Goal: Information Seeking & Learning: Learn about a topic

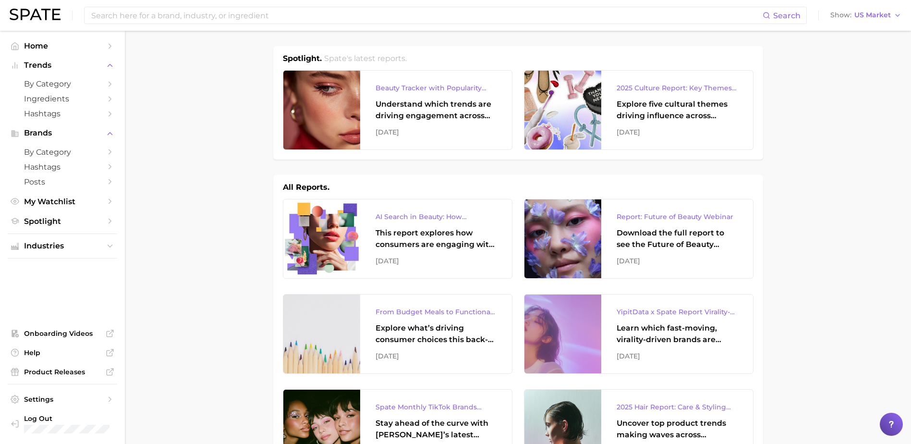
click at [434, 233] on div "This report explores how consumers are engaging with AI-powered search tools — …" at bounding box center [436, 238] width 121 height 23
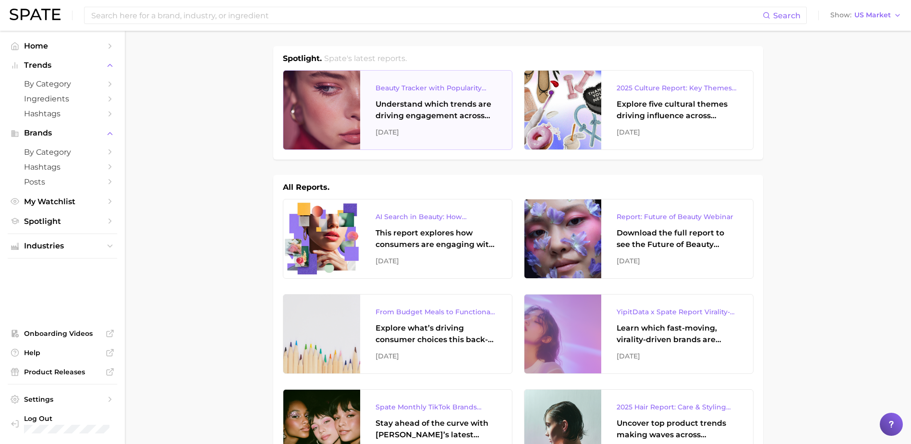
click at [437, 115] on div "Understand which trends are driving engagement across platforms in the skin, ha…" at bounding box center [436, 109] width 121 height 23
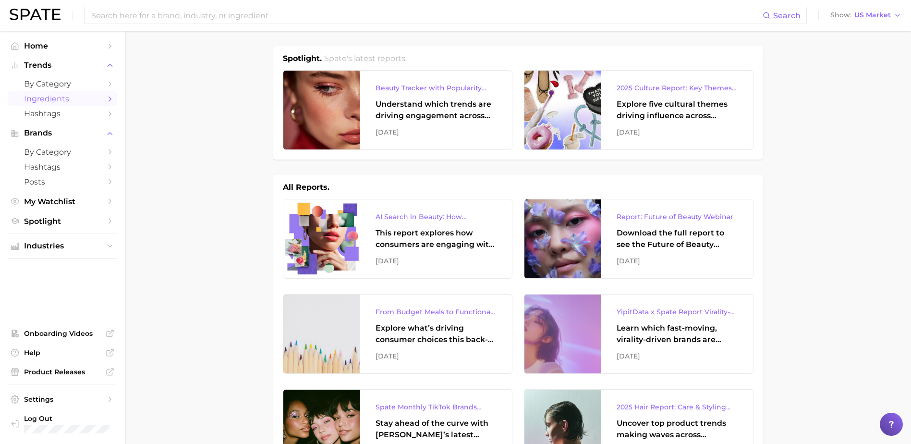
click at [45, 101] on span "Ingredients" at bounding box center [62, 98] width 77 height 9
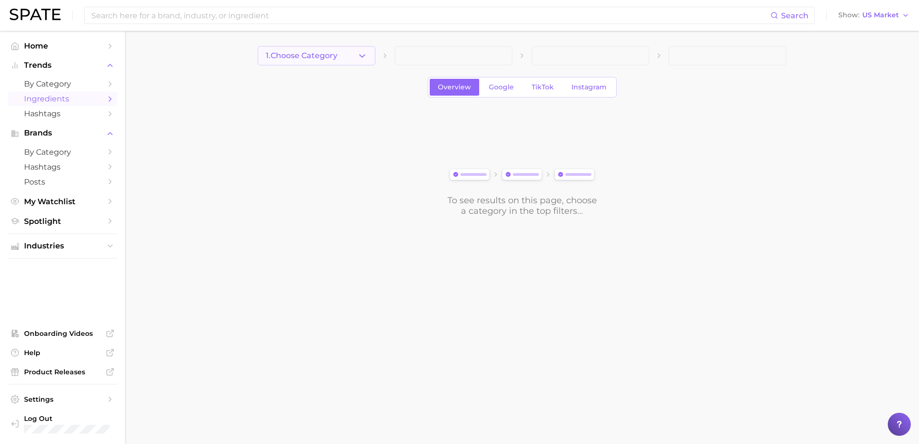
click at [341, 62] on button "1. Choose Category" at bounding box center [317, 55] width 118 height 19
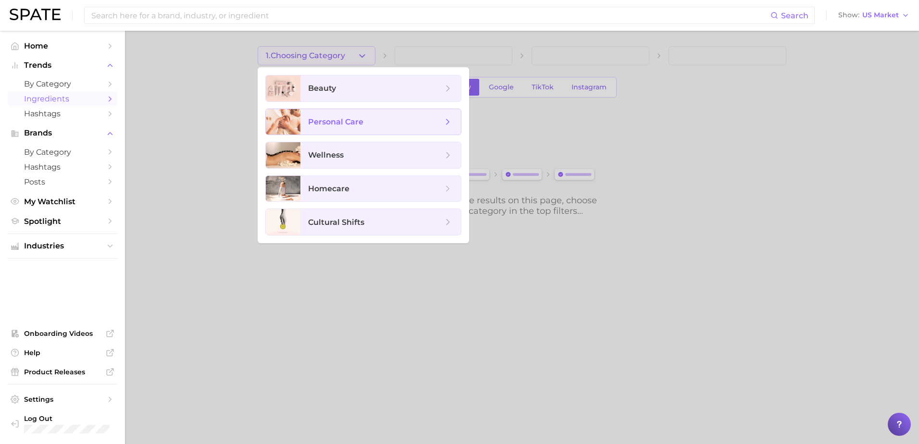
click at [314, 125] on span "personal care" at bounding box center [335, 121] width 55 height 9
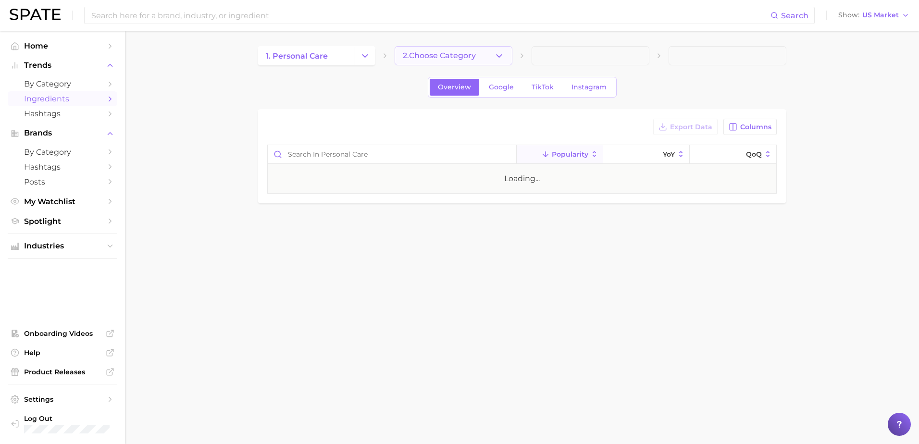
click at [410, 60] on span "2. Choose Category" at bounding box center [439, 55] width 73 height 9
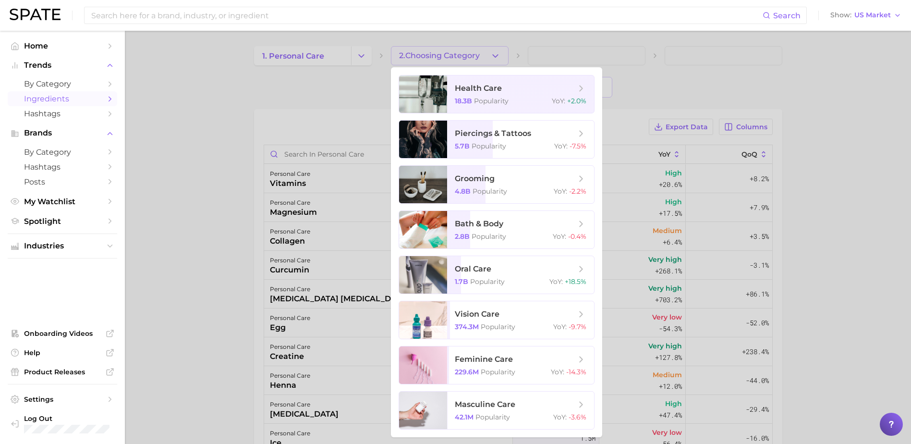
click at [469, 53] on div at bounding box center [455, 222] width 911 height 444
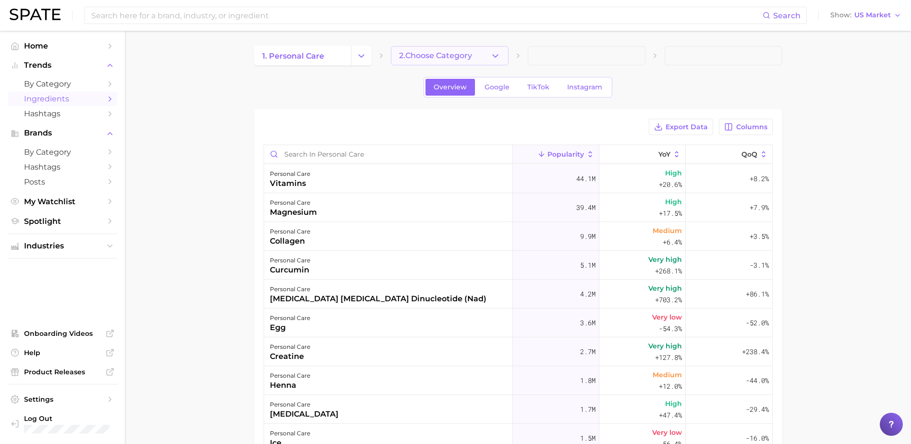
click at [468, 50] on button "2. Choose Category" at bounding box center [450, 55] width 118 height 19
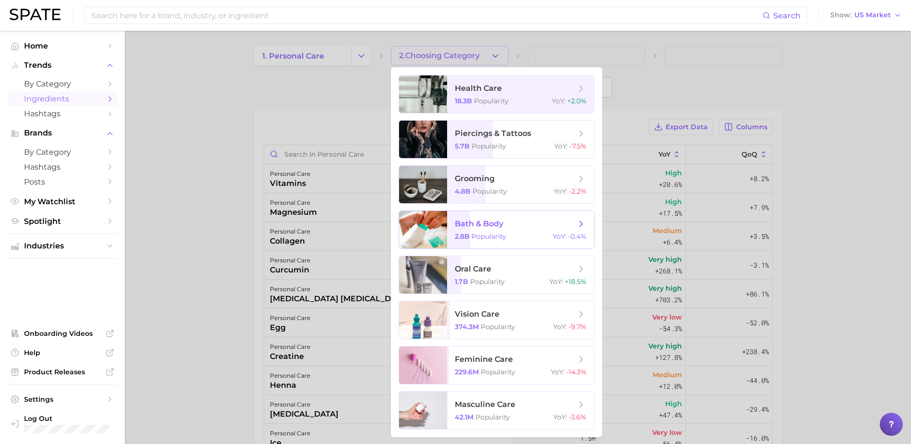
click at [501, 228] on span "bath & body" at bounding box center [479, 223] width 49 height 9
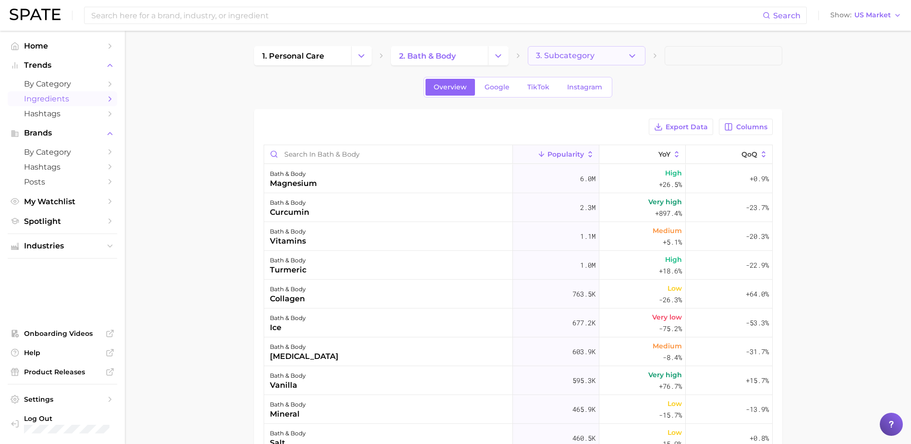
click at [547, 52] on span "3. Subcategory" at bounding box center [565, 55] width 59 height 9
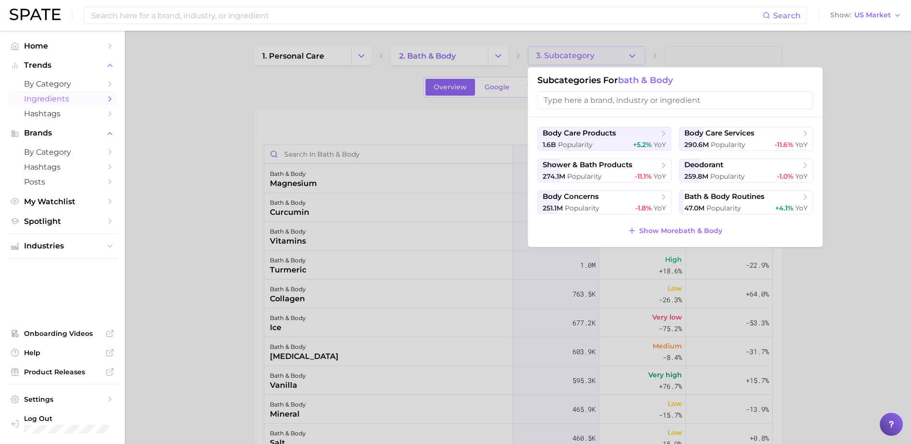
click at [325, 56] on div at bounding box center [455, 222] width 911 height 444
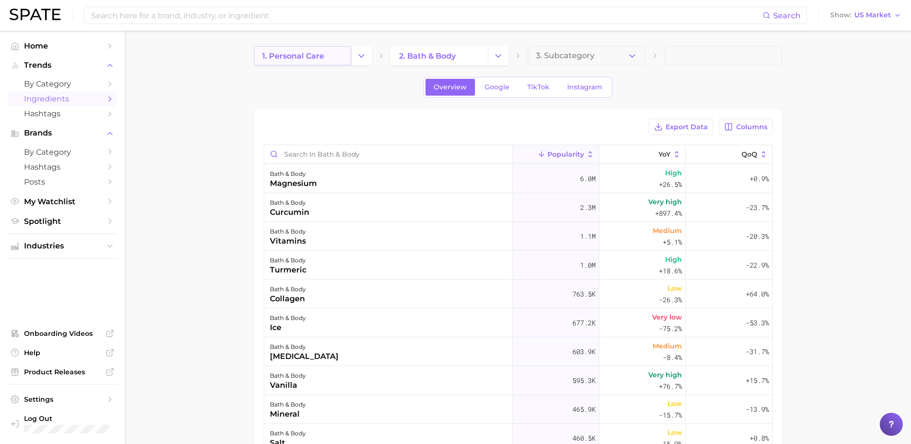
click at [292, 60] on span "1. personal care" at bounding box center [293, 55] width 62 height 9
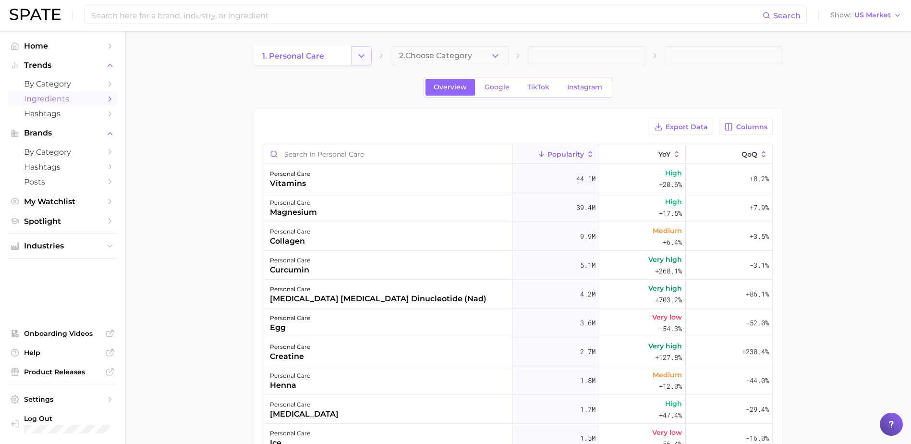
click at [368, 52] on button "Change Category" at bounding box center [361, 55] width 21 height 19
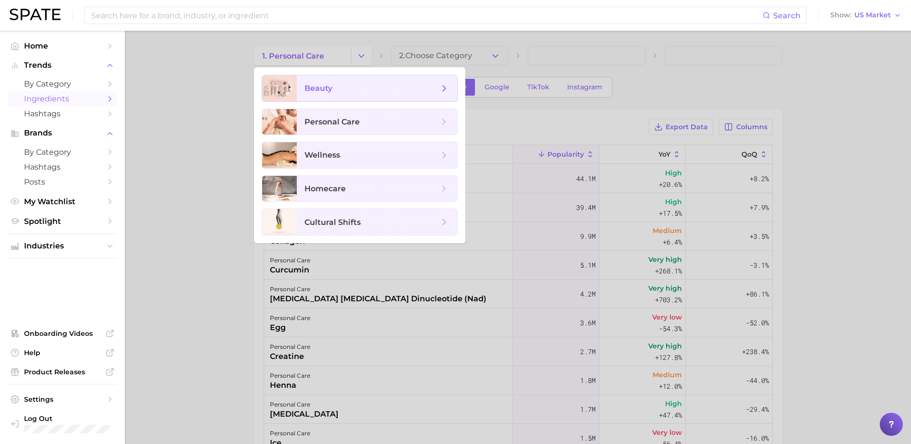
click at [333, 93] on span "beauty" at bounding box center [372, 88] width 135 height 11
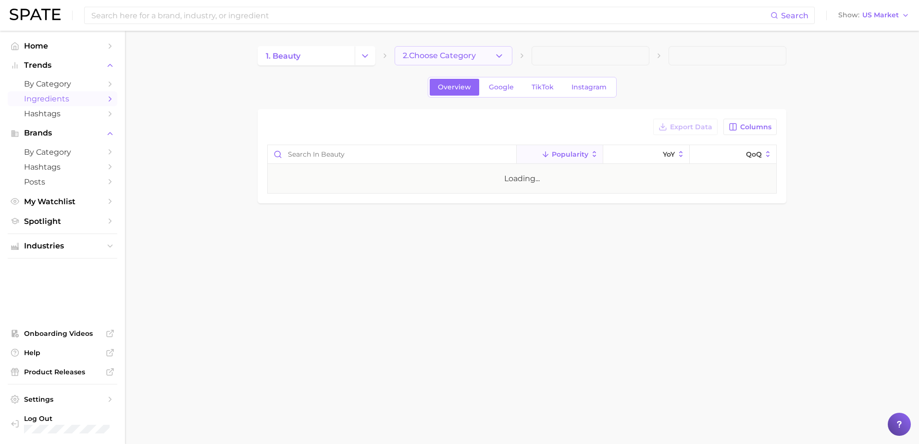
click at [435, 56] on span "2. Choose Category" at bounding box center [439, 55] width 73 height 9
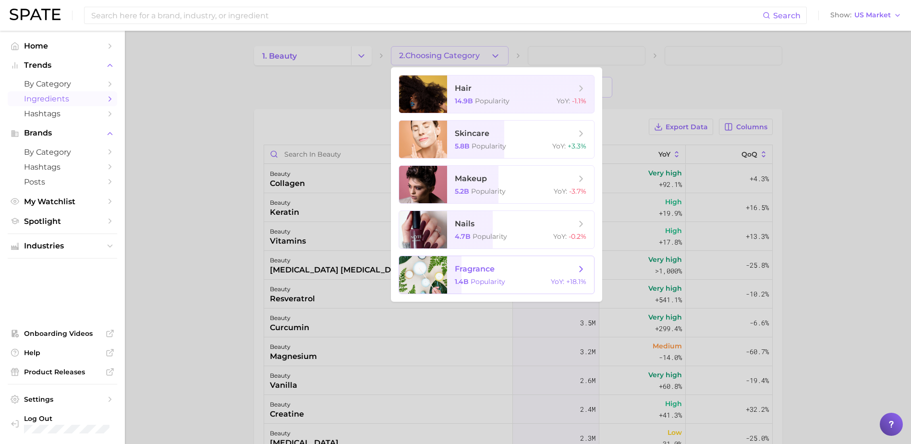
click at [446, 284] on div at bounding box center [423, 274] width 48 height 37
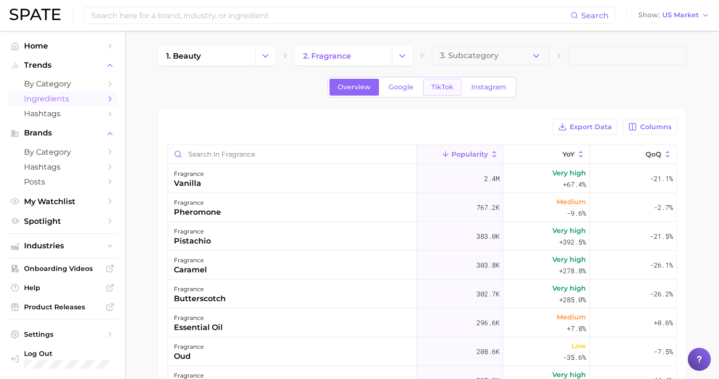
click at [423, 91] on link "TikTok" at bounding box center [442, 87] width 38 height 17
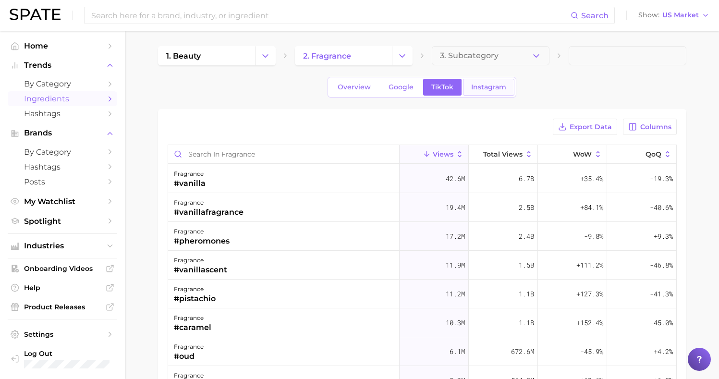
click at [473, 84] on span "Instagram" at bounding box center [488, 87] width 35 height 8
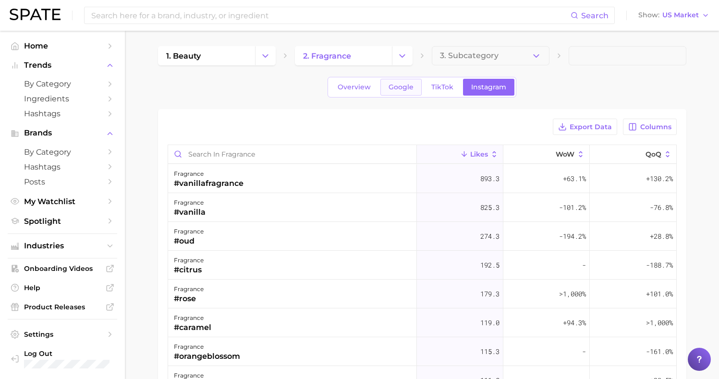
click at [398, 92] on link "Google" at bounding box center [401, 87] width 41 height 17
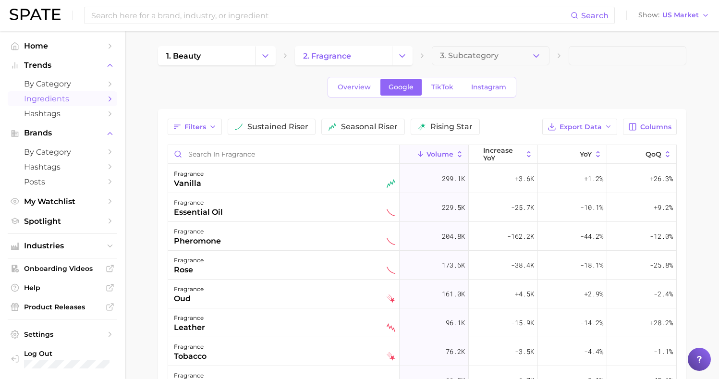
click at [158, 87] on div "Overview Google TikTok Instagram" at bounding box center [422, 87] width 529 height 21
click at [713, 283] on main "1. beauty 2. fragrance 3. Subcategory Overview Google TikTok Instagram Filters …" at bounding box center [422, 306] width 594 height 551
